Goal: Transaction & Acquisition: Obtain resource

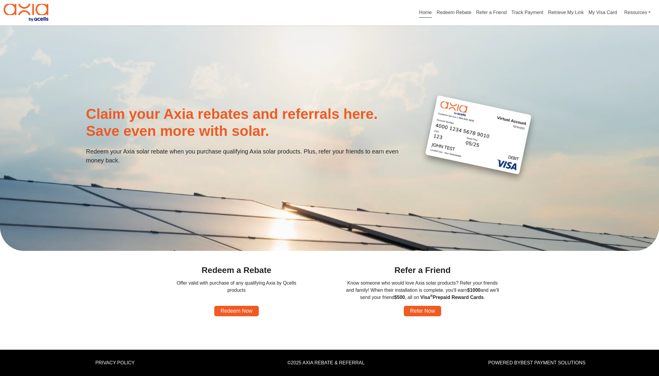
scroll to position [1, 0]
click at [458, 11] on link "Redeem Rebate" at bounding box center [453, 13] width 35 height 7
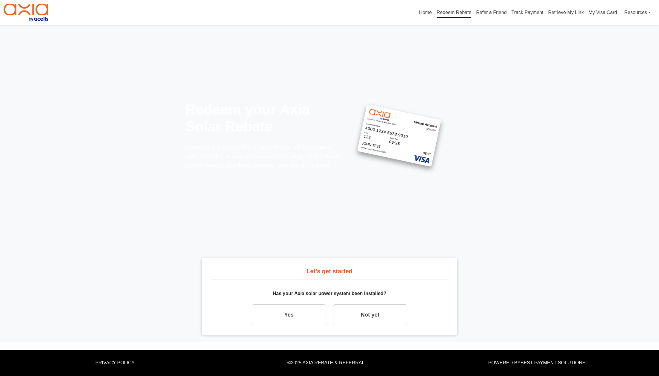
scroll to position [21, 0]
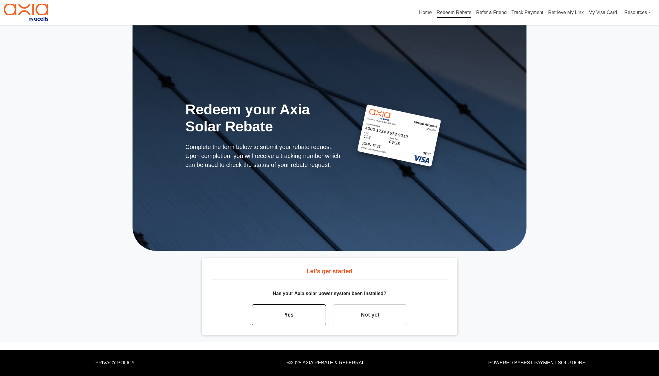
click at [305, 307] on link "Yes" at bounding box center [289, 314] width 74 height 21
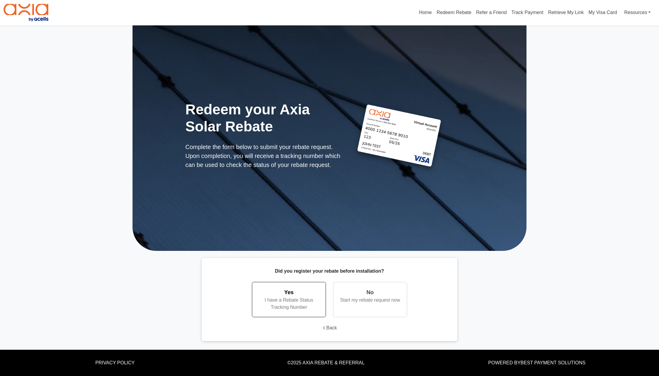
click at [287, 296] on div "I have a Rebate Status Tracking Number" at bounding box center [288, 303] width 61 height 14
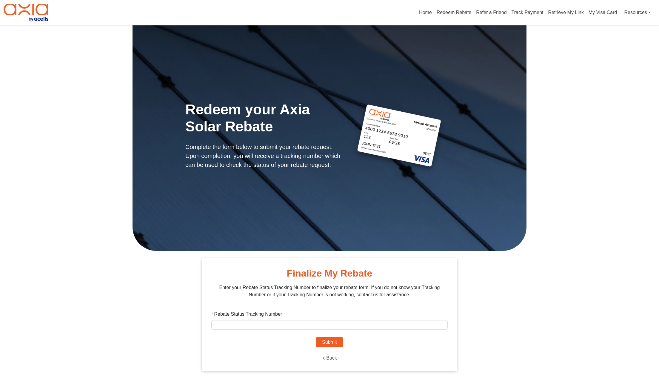
scroll to position [6, 0]
